Goal: Task Accomplishment & Management: Complete application form

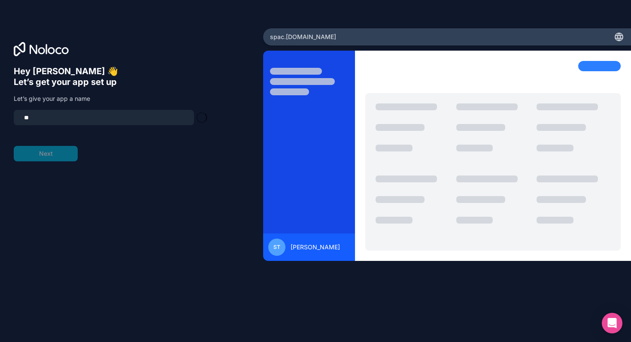
type input "*"
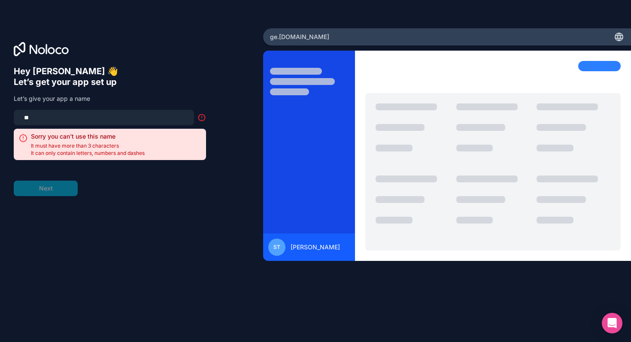
type input "*"
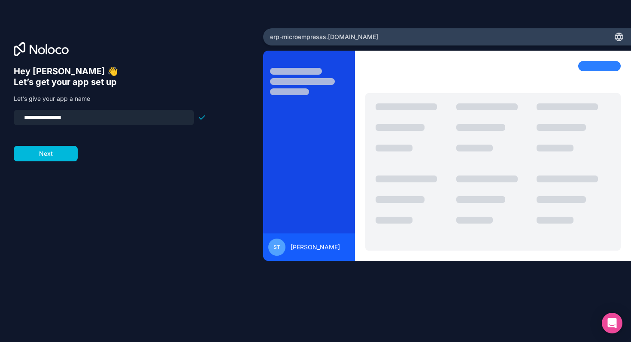
type input "**********"
click at [61, 157] on button "Next" at bounding box center [46, 153] width 64 height 15
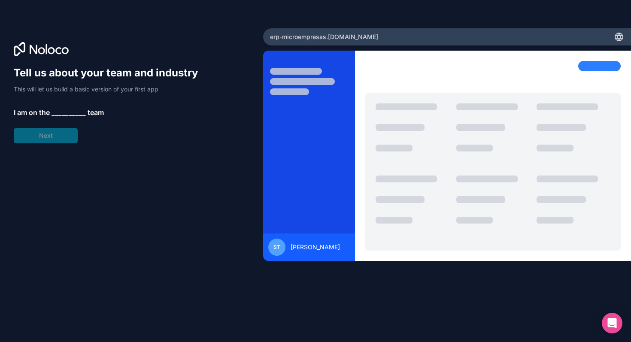
click at [61, 110] on span "__________" at bounding box center [69, 112] width 34 height 10
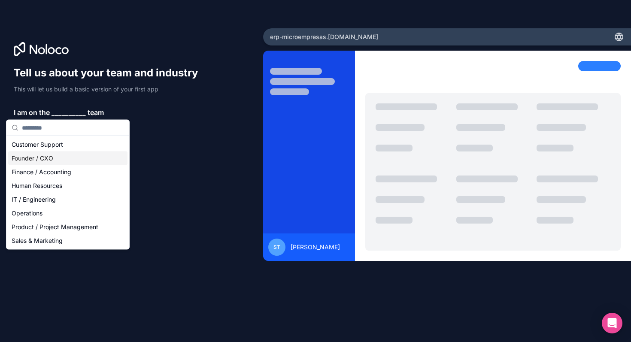
click at [46, 162] on div "Founder / CXO" at bounding box center [67, 159] width 119 height 14
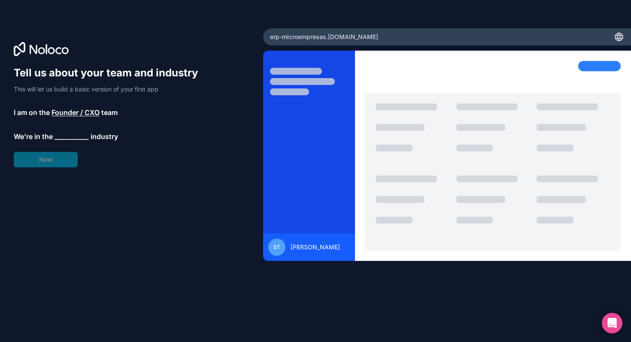
click at [61, 137] on span "__________" at bounding box center [72, 136] width 34 height 10
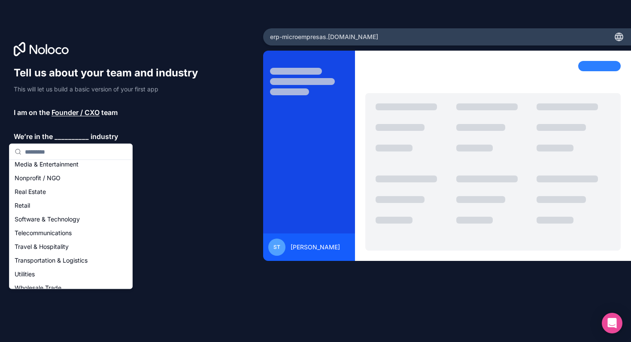
scroll to position [155, 0]
click at [41, 221] on div "Software & Technology" at bounding box center [70, 220] width 119 height 14
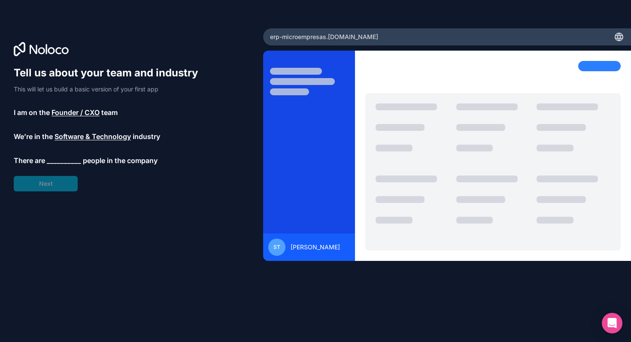
click at [56, 159] on span "__________" at bounding box center [64, 160] width 34 height 10
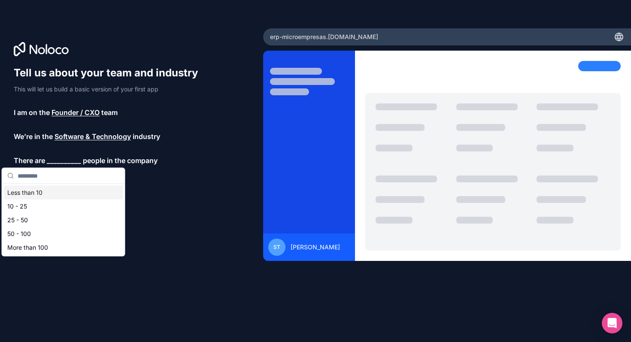
click at [40, 192] on div "Less than 10" at bounding box center [63, 193] width 119 height 14
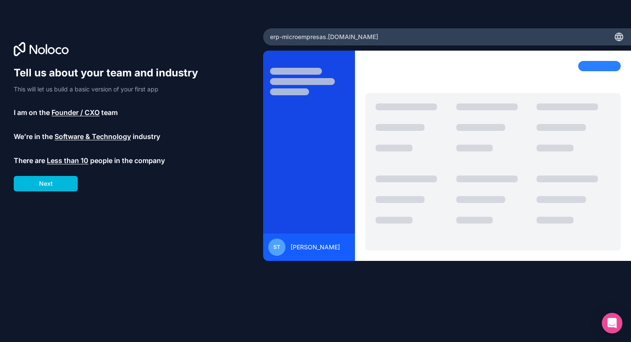
click at [52, 182] on button "Next" at bounding box center [46, 183] width 64 height 15
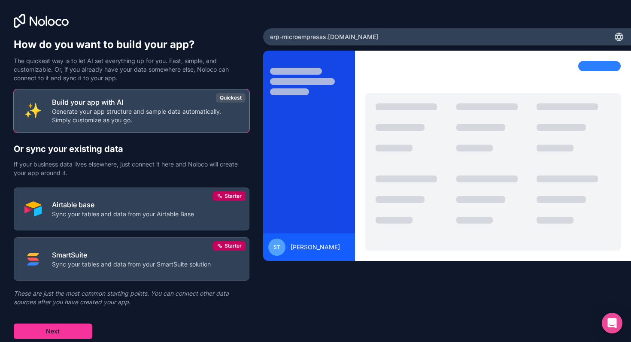
click at [114, 210] on p "Sync your tables and data from your Airtable Base" at bounding box center [123, 214] width 142 height 9
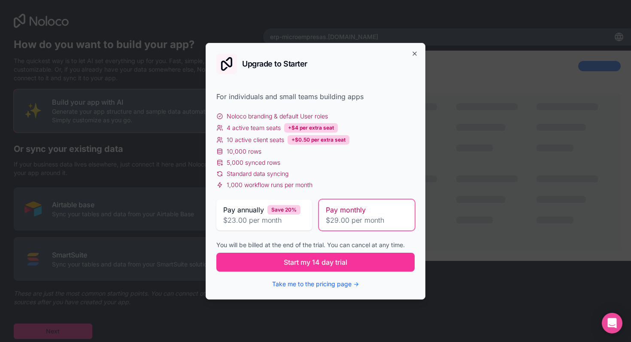
click at [314, 284] on button "Take me to the pricing page →" at bounding box center [315, 284] width 87 height 9
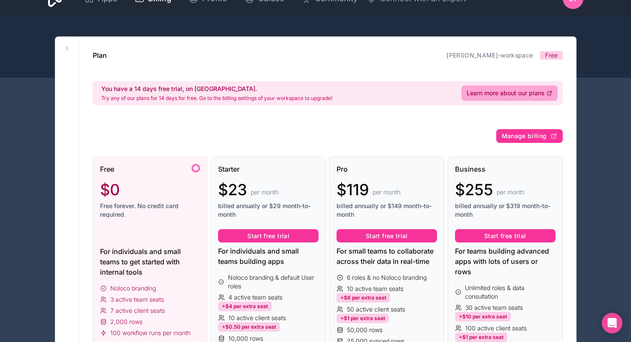
scroll to position [19, 0]
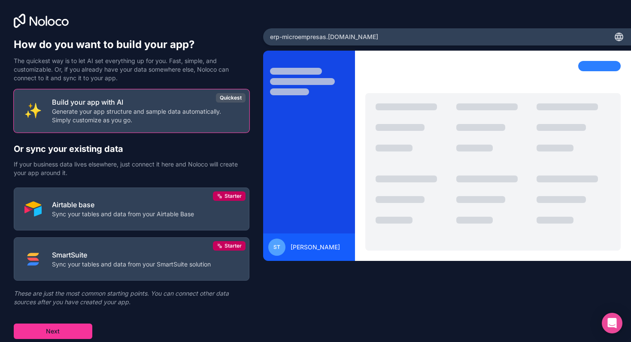
click at [103, 204] on p "Airtable base" at bounding box center [123, 205] width 142 height 10
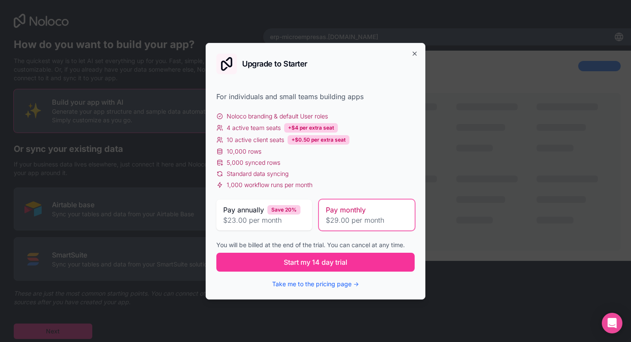
click at [302, 284] on button "Take me to the pricing page →" at bounding box center [315, 284] width 87 height 9
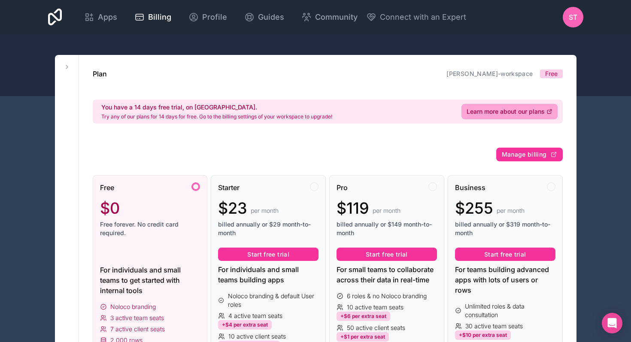
click at [99, 19] on span "Apps" at bounding box center [107, 17] width 19 height 12
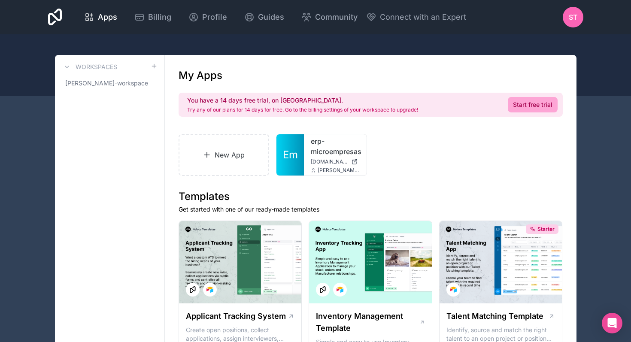
click at [310, 160] on div "erp-microempresas [DOMAIN_NAME] [PERSON_NAME][DOMAIN_NAME][EMAIL_ADDRESS][PERSO…" at bounding box center [335, 154] width 63 height 41
click at [296, 150] on span "Em" at bounding box center [290, 155] width 15 height 14
